Goal: Information Seeking & Learning: Find specific fact

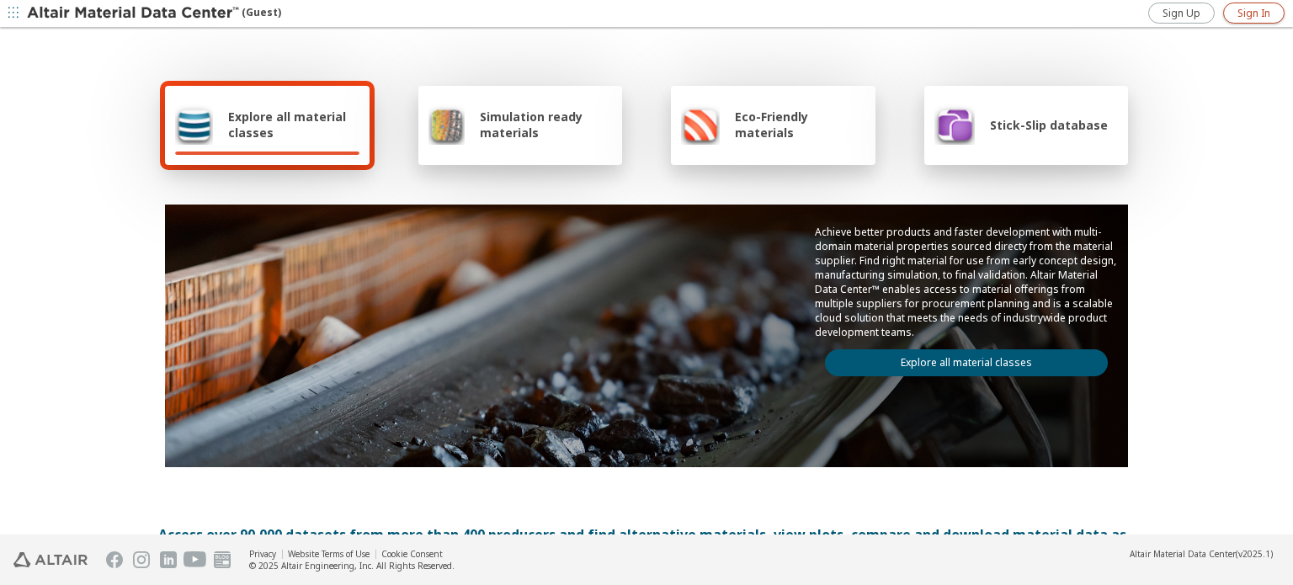
click at [1269, 18] on span "Sign In" at bounding box center [1253, 13] width 33 height 13
click at [886, 360] on link "Explore all material classes" at bounding box center [966, 362] width 283 height 27
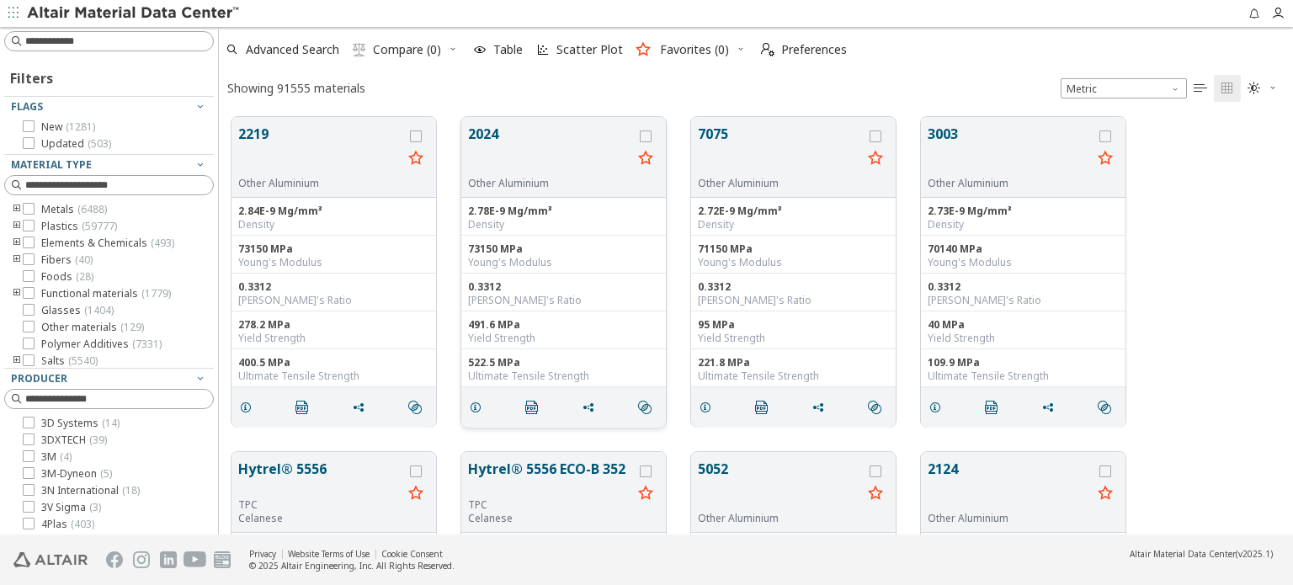
scroll to position [417, 1060]
click at [149, 40] on input at bounding box center [119, 41] width 188 height 17
type input "*"
type input "******"
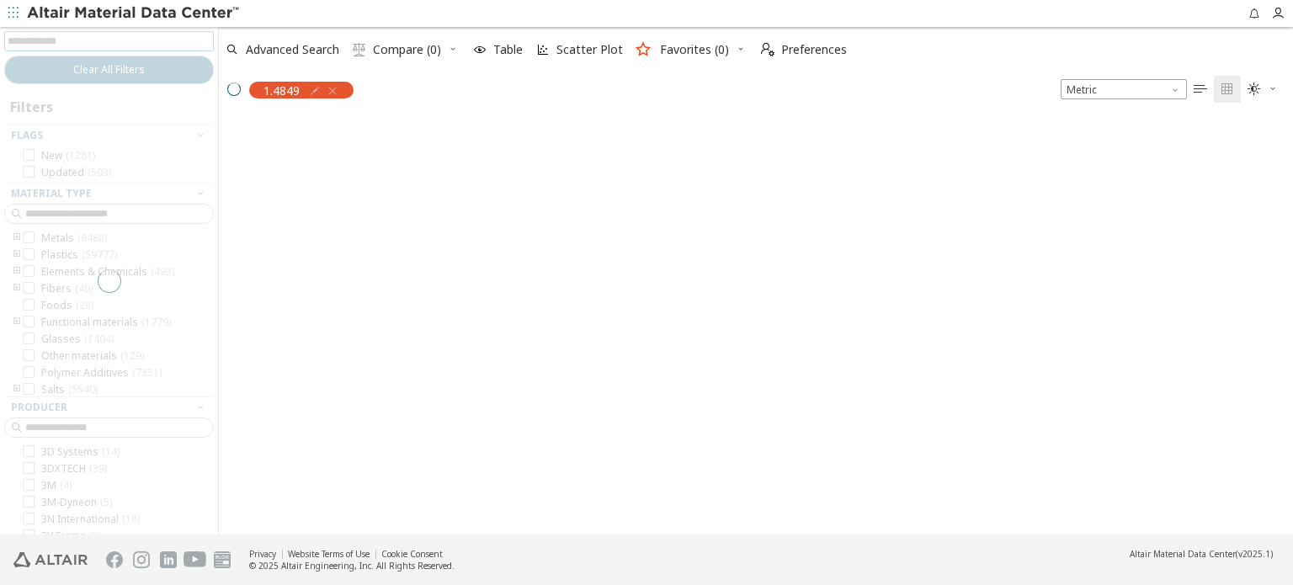
scroll to position [13, 13]
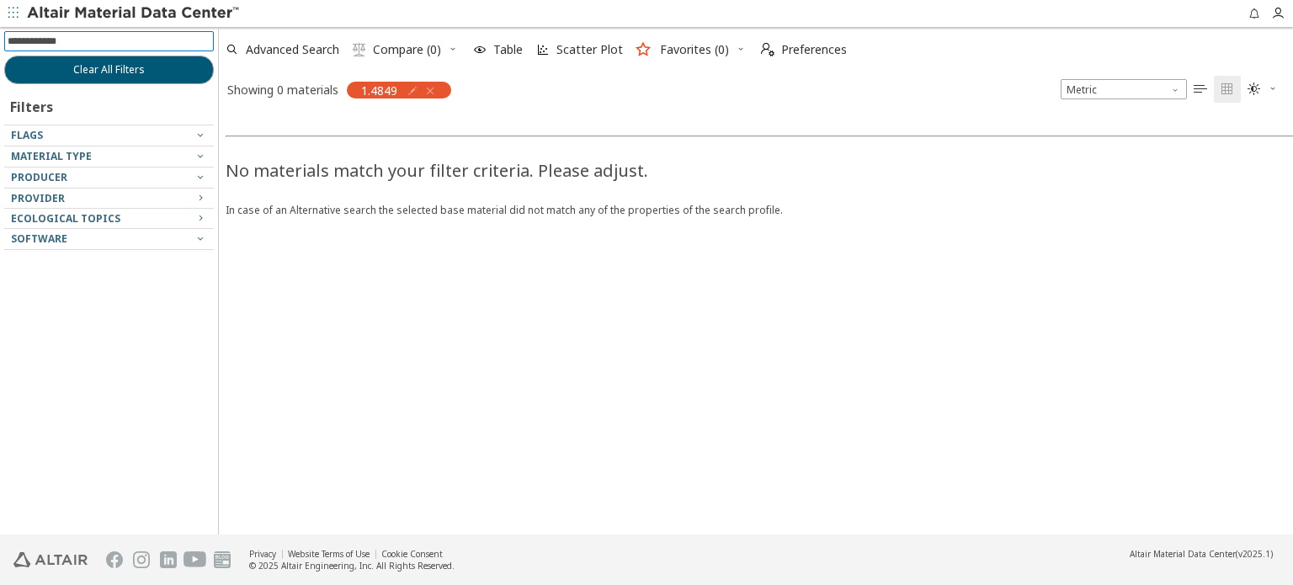
click at [151, 46] on input at bounding box center [111, 41] width 206 height 19
click at [144, 157] on div "Material Type" at bounding box center [102, 156] width 183 height 13
click at [199, 154] on icon "button" at bounding box center [200, 155] width 13 height 13
click at [434, 88] on icon "button" at bounding box center [429, 90] width 13 height 13
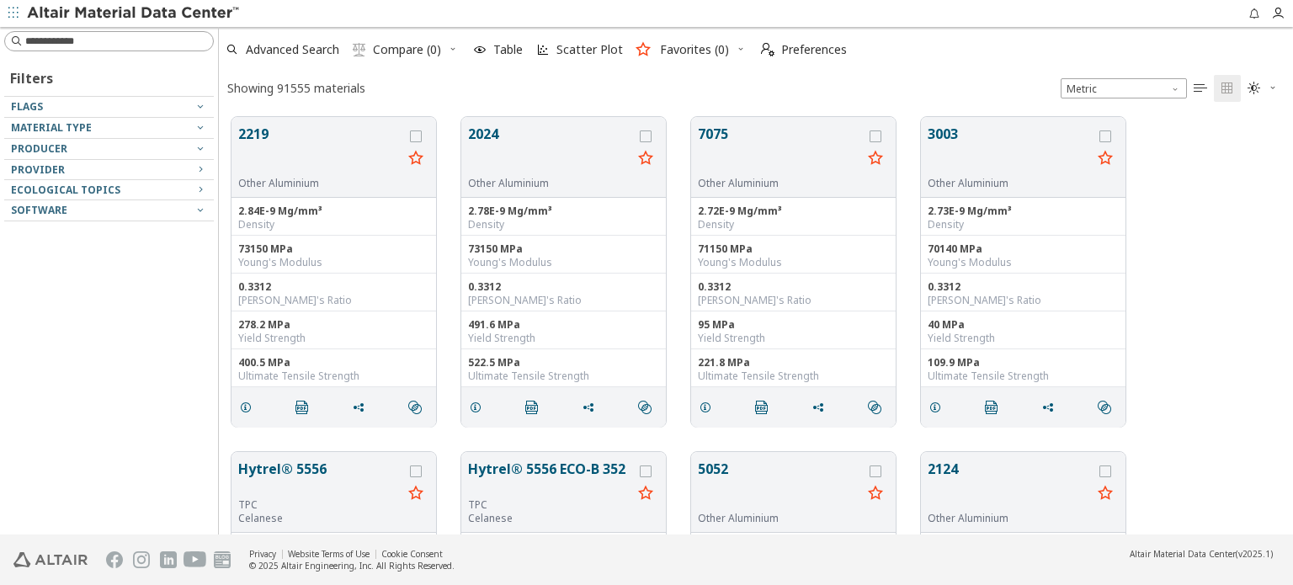
scroll to position [417, 1060]
click at [157, 43] on input at bounding box center [119, 41] width 188 height 17
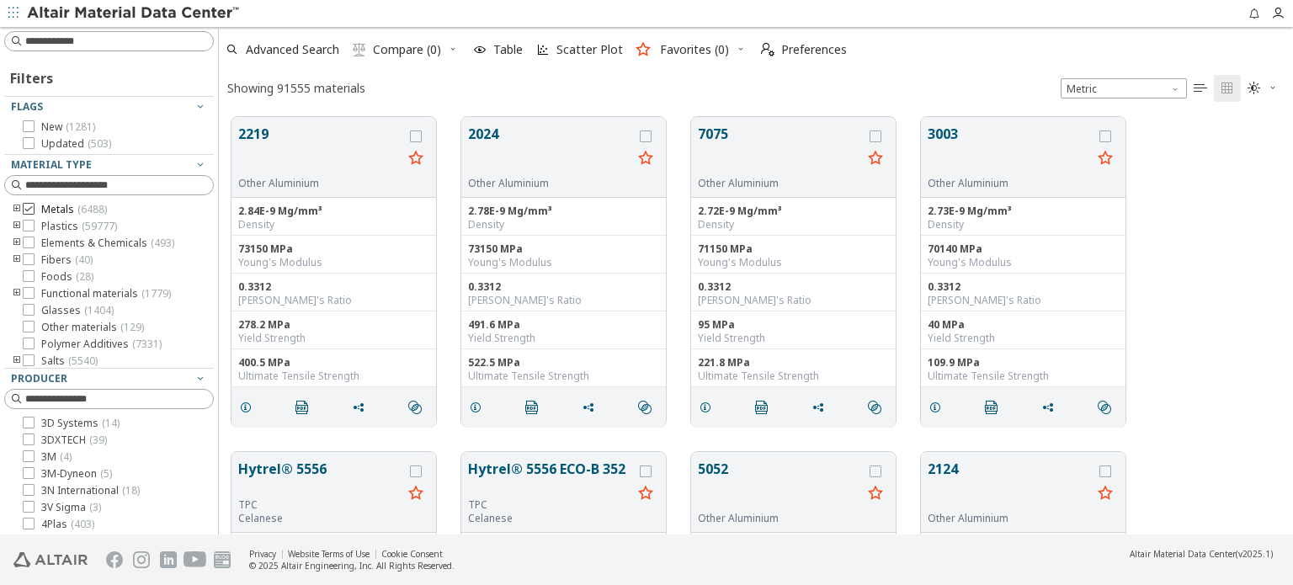
click at [41, 211] on span "Metals ( 6488 )" at bounding box center [74, 209] width 66 height 13
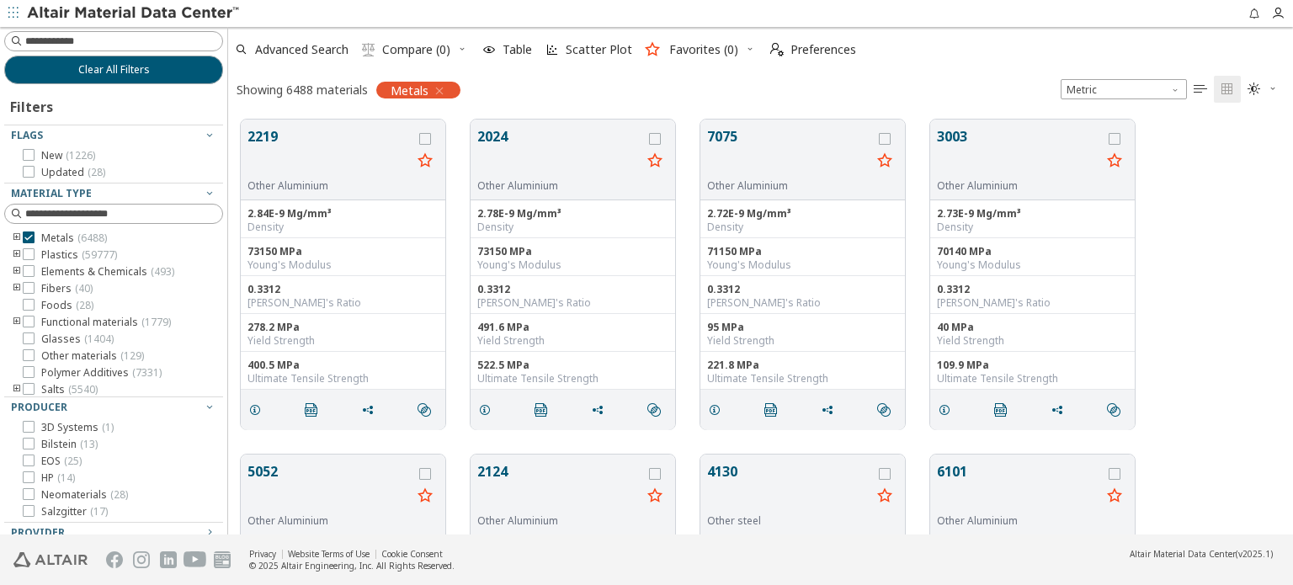
scroll to position [13, 13]
drag, startPoint x: 211, startPoint y: 309, endPoint x: 230, endPoint y: 364, distance: 57.7
click at [230, 364] on div "Clear All Filters Filters Flags New ( 1226 ) Updated ( 28 ) Material Type Metal…" at bounding box center [646, 280] width 1293 height 507
click at [226, 355] on div at bounding box center [224, 280] width 8 height 507
click at [222, 354] on div at bounding box center [224, 280] width 8 height 507
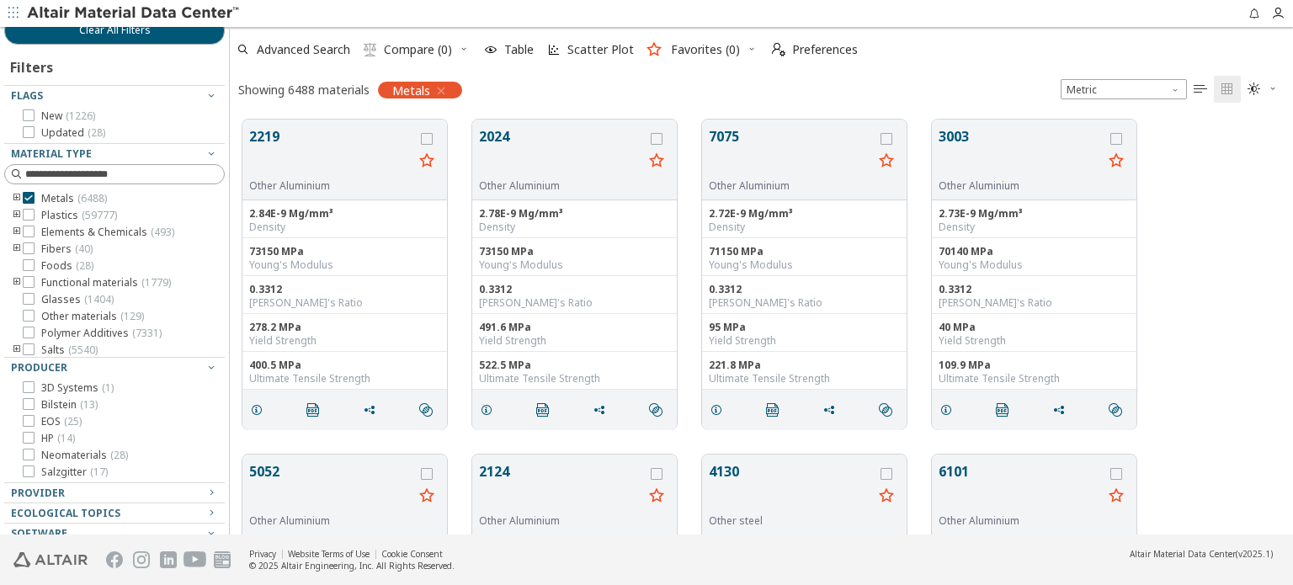
scroll to position [0, 0]
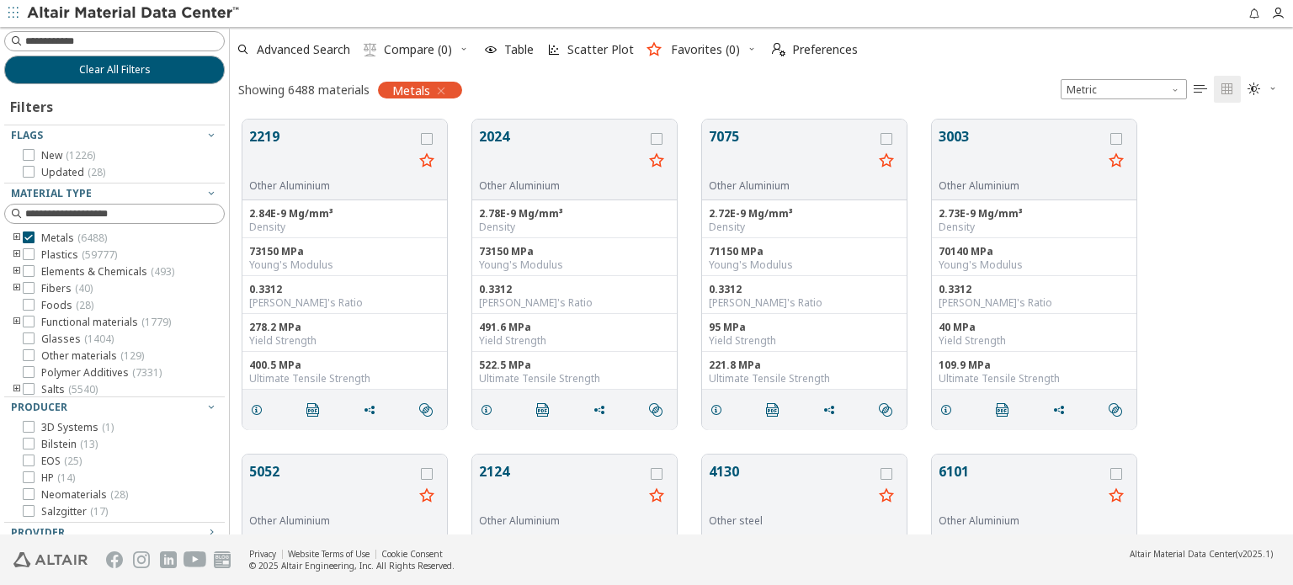
click at [18, 235] on icon "toogle group" at bounding box center [17, 237] width 12 height 13
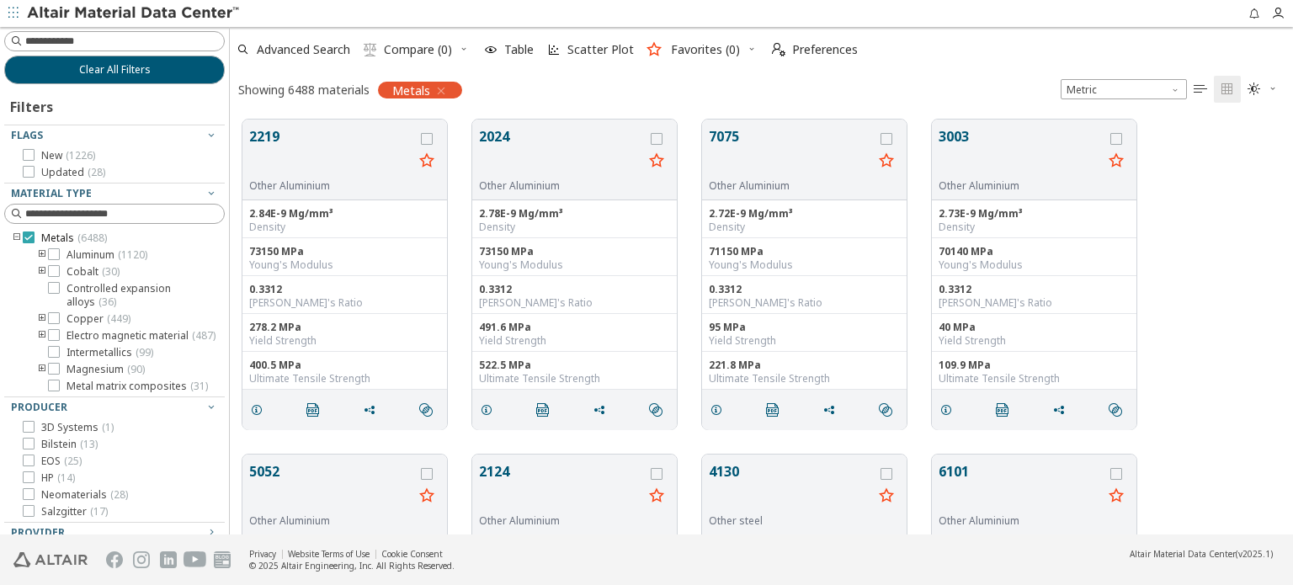
click at [29, 238] on icon at bounding box center [29, 237] width 12 height 12
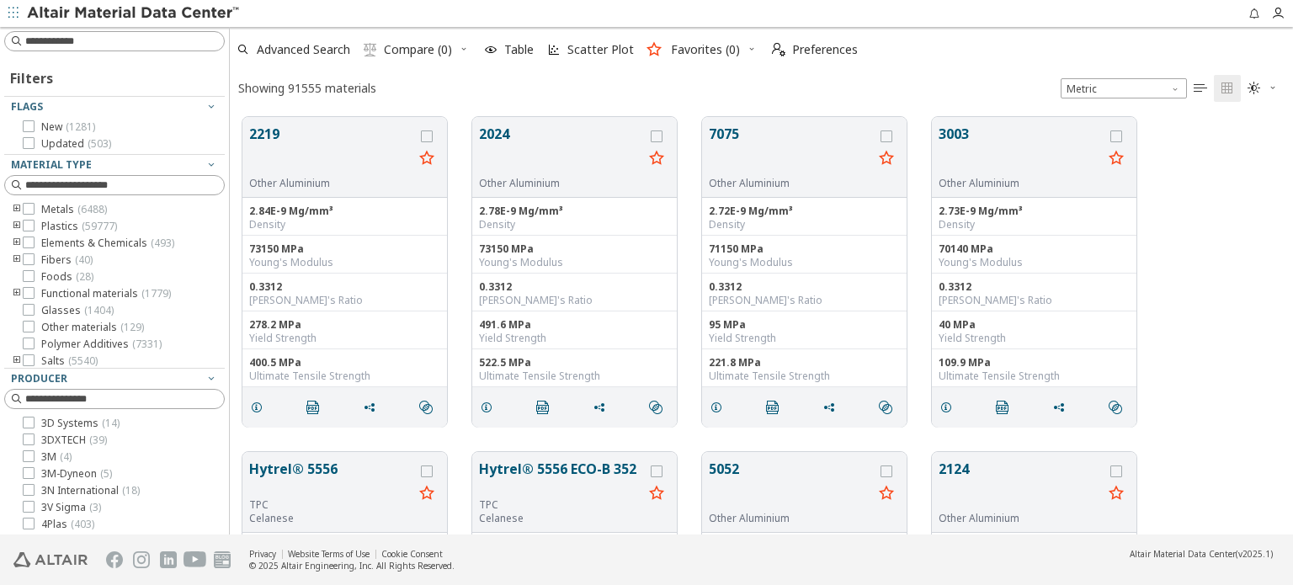
scroll to position [417, 1050]
click at [17, 210] on icon "toogle group" at bounding box center [17, 209] width 12 height 13
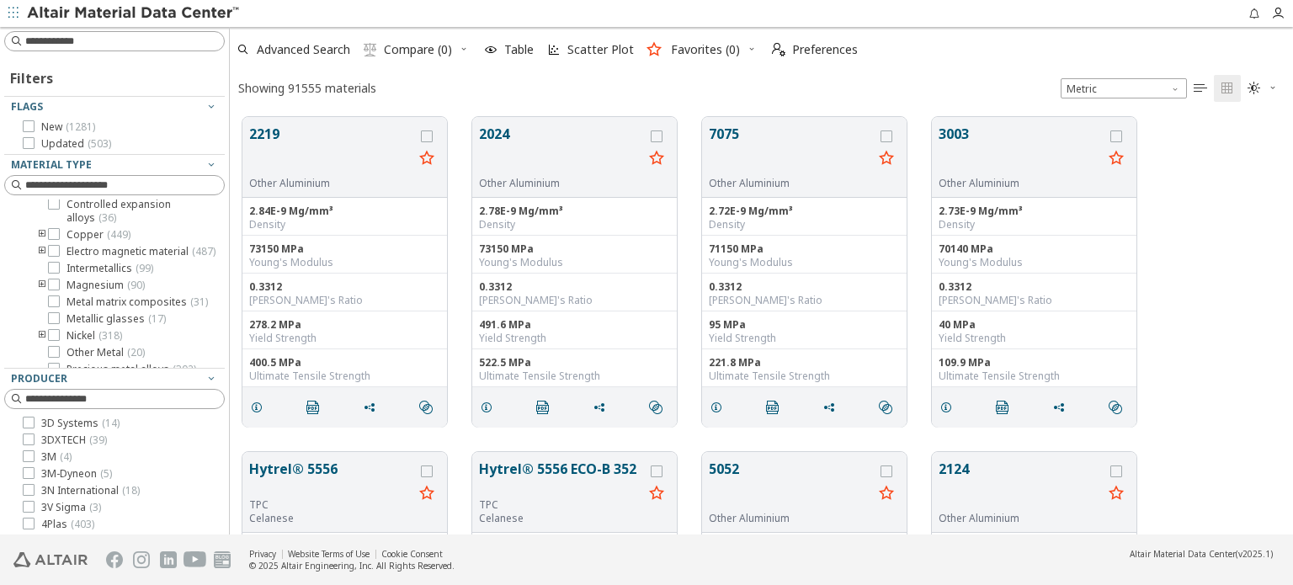
scroll to position [67, 0]
click at [109, 35] on input at bounding box center [124, 41] width 199 height 17
paste input "**********"
type input "**********"
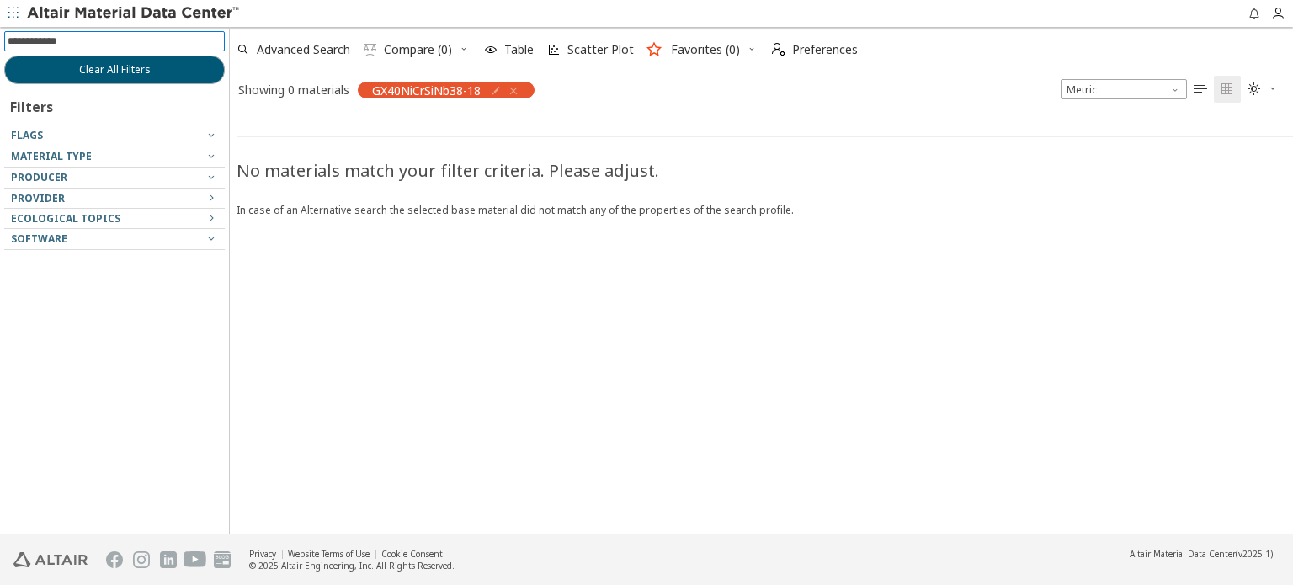
click at [518, 85] on icon "button" at bounding box center [513, 90] width 13 height 13
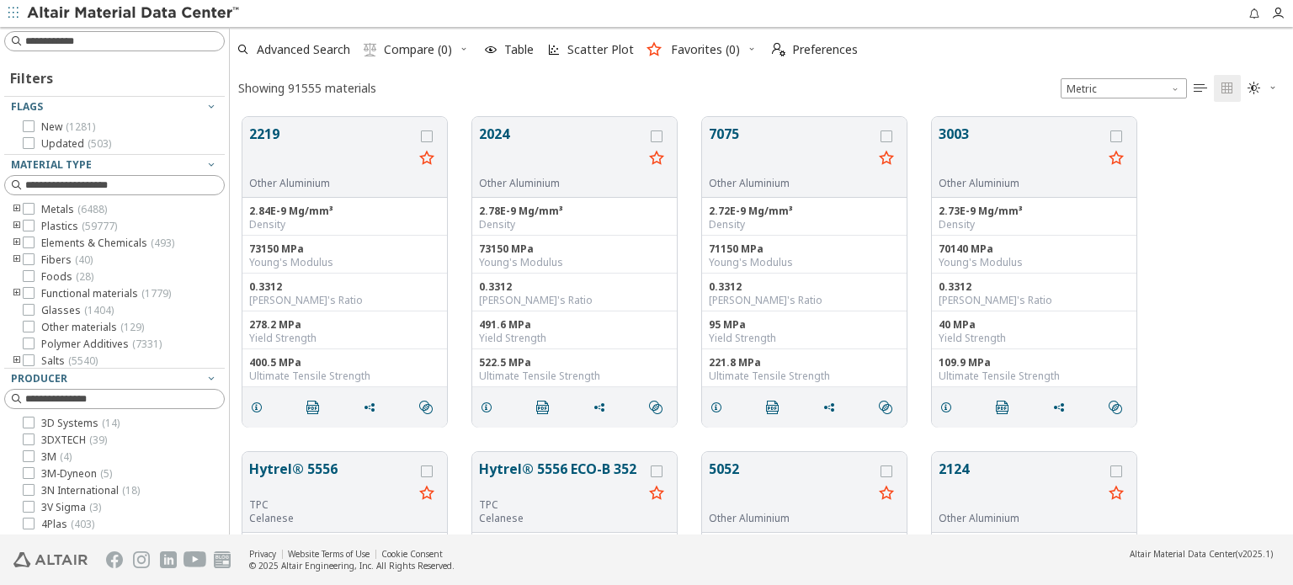
scroll to position [417, 1050]
click at [178, 42] on input at bounding box center [116, 41] width 217 height 19
paste input "*******"
type input "*******"
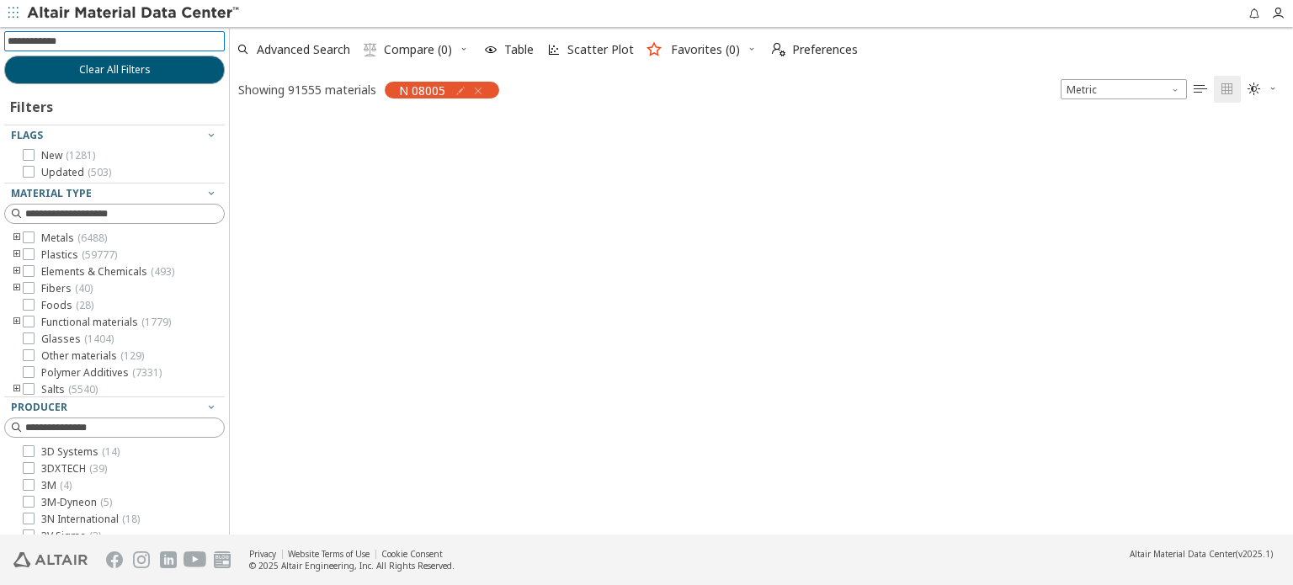
scroll to position [13, 13]
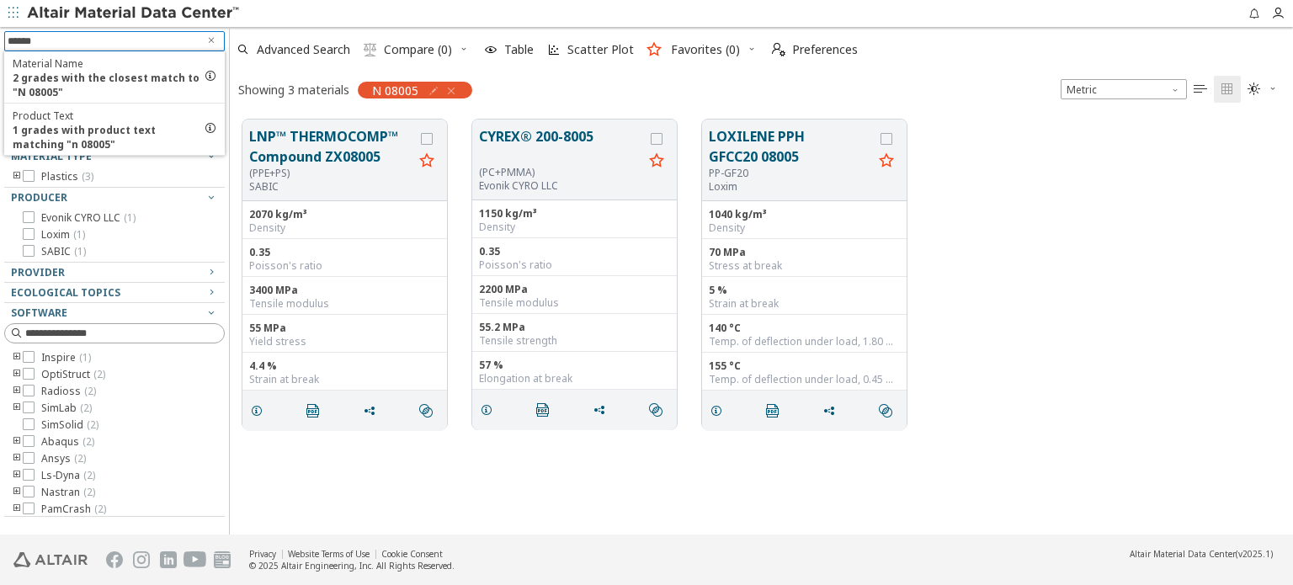
type input "*******"
